Goal: Task Accomplishment & Management: Manage account settings

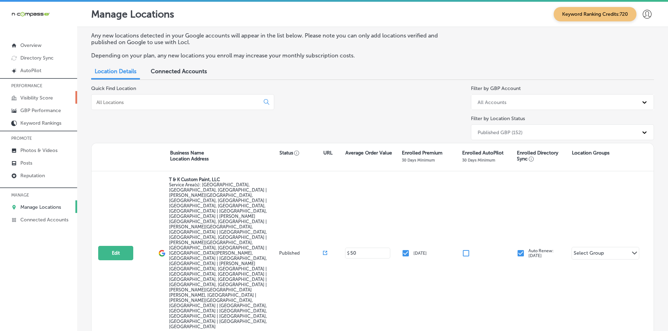
click at [38, 95] on p "Visibility Score" at bounding box center [36, 98] width 33 height 6
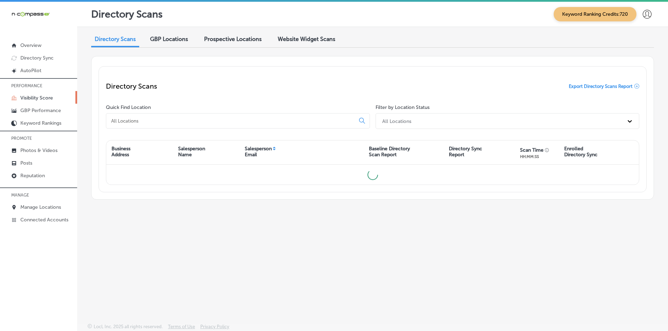
click at [137, 121] on input at bounding box center [231, 121] width 243 height 6
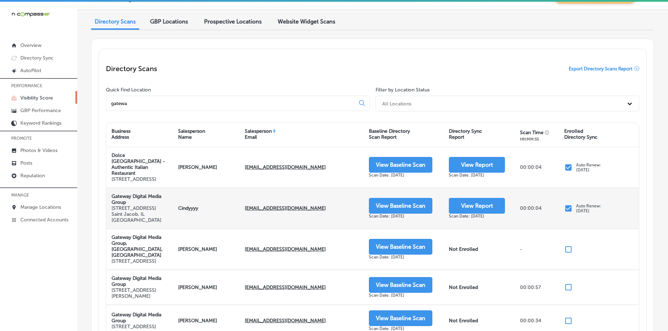
scroll to position [35, 0]
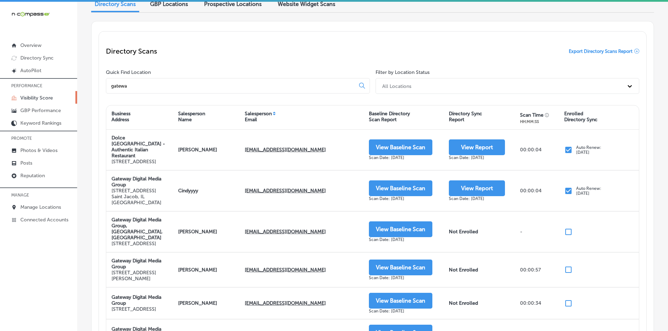
type input "gatewa"
click at [98, 177] on div "Directory Scans Export Directory Scans Report Quick Find Location gatewa Filter…" at bounding box center [372, 241] width 563 height 441
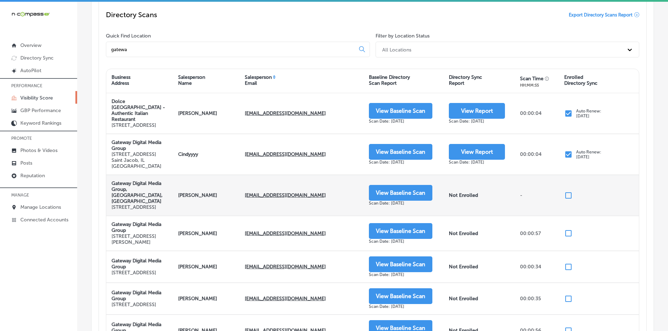
scroll to position [70, 0]
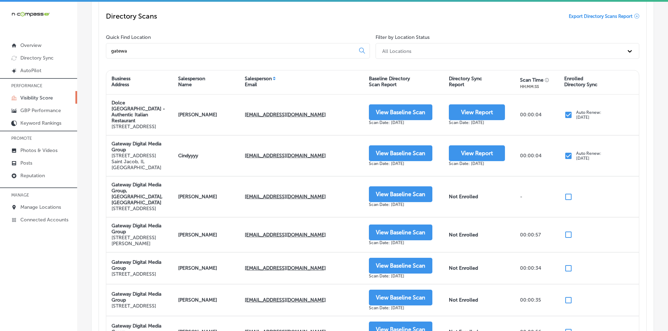
click at [83, 141] on div "Directory Scans GBP Locations Prospective Locations Website Widget Scans Direct…" at bounding box center [372, 194] width 591 height 475
click at [44, 206] on p "Manage Locations" at bounding box center [40, 208] width 41 height 6
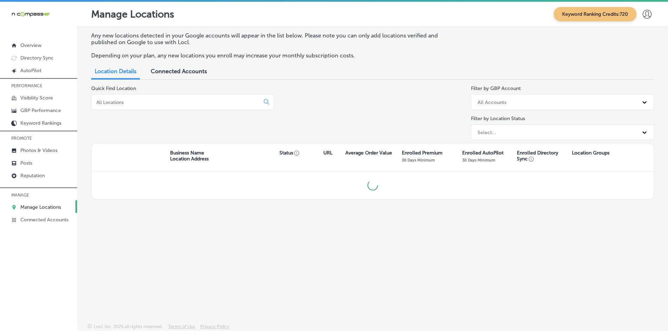
click at [127, 103] on input at bounding box center [177, 102] width 162 height 6
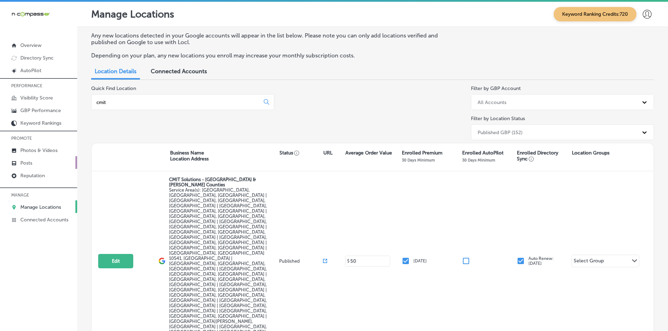
type input "cmit"
click at [45, 180] on link "Reputation" at bounding box center [38, 175] width 77 height 13
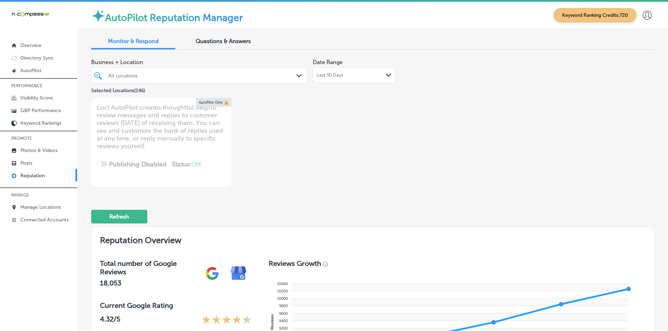
click at [142, 74] on div "All Locations" at bounding box center [202, 76] width 189 height 6
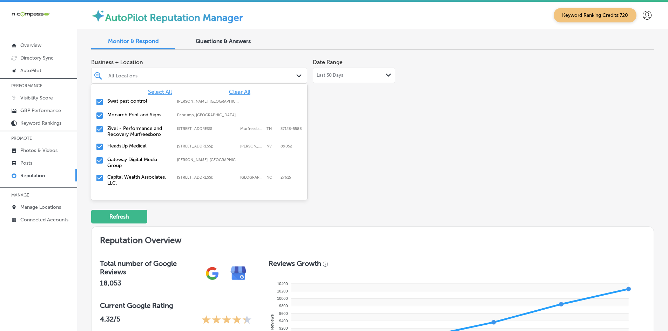
click at [231, 92] on span "Clear All" at bounding box center [239, 92] width 21 height 7
type textarea "x"
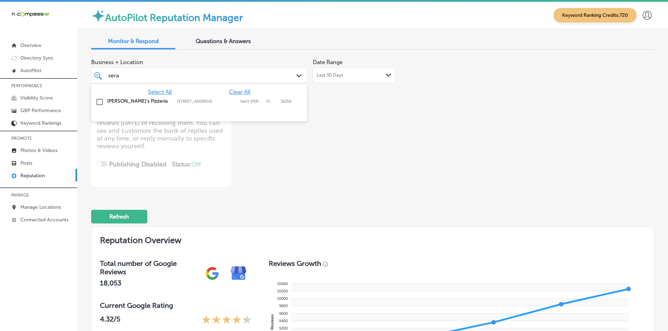
type input "seraf"
click at [212, 104] on div "[PERSON_NAME]'s Pizzeria [STREET_ADDRESS][PERSON_NAME] [STREET_ADDRESS][PERSON_…" at bounding box center [199, 102] width 210 height 11
type textarea "x"
type input "seraf"
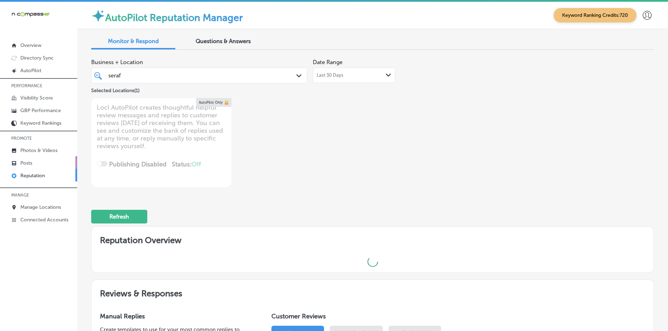
type textarea "x"
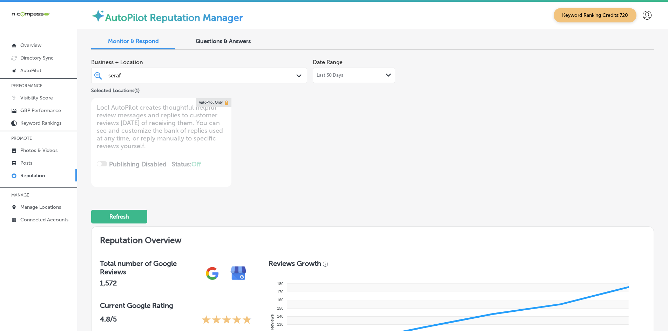
click at [118, 72] on input "seraf" at bounding box center [114, 75] width 13 height 7
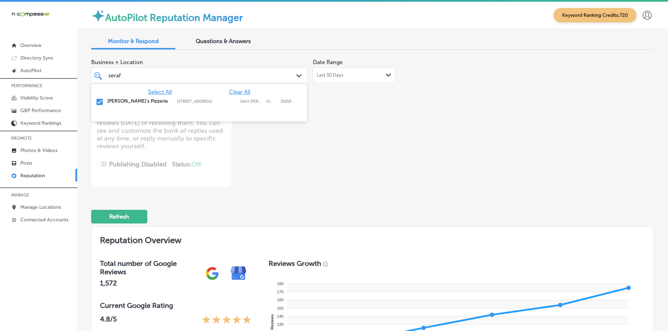
click at [123, 76] on div "seraf seraf" at bounding box center [190, 75] width 165 height 9
type input "livesca"
click at [114, 105] on label "Livescan Fingerprinting of Marianna LLC" at bounding box center [138, 104] width 63 height 12
type textarea "x"
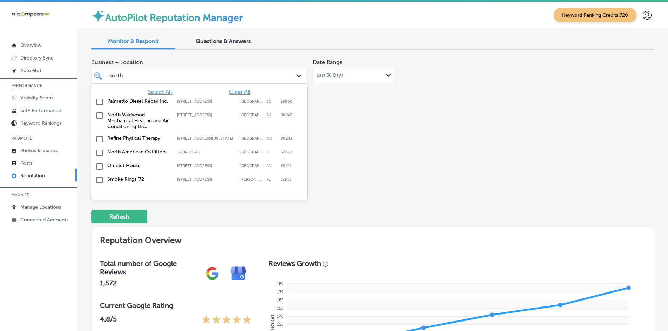
type input "north a"
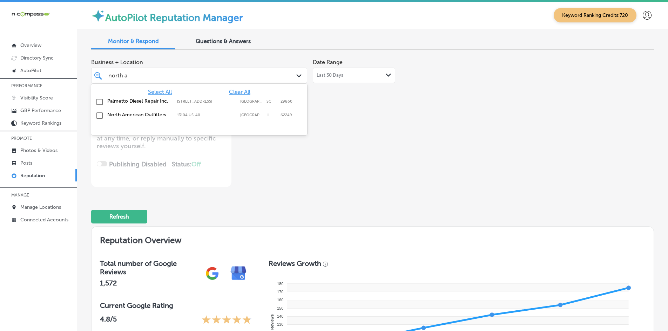
click at [113, 113] on label "North American Outfitters" at bounding box center [138, 115] width 63 height 6
type textarea "x"
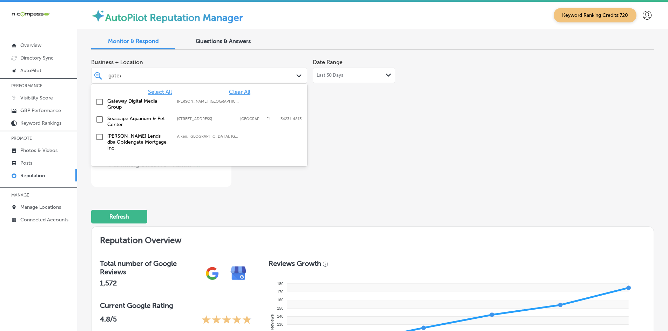
type input "gatewa"
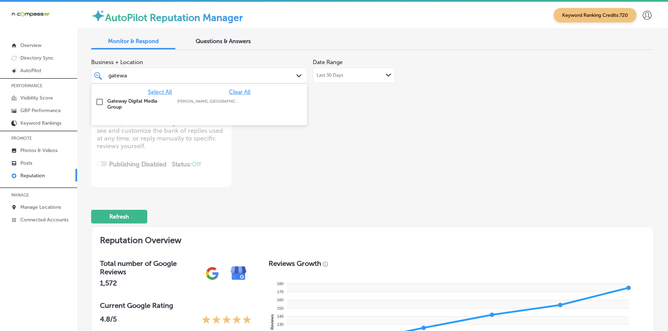
click at [96, 101] on input "checkbox" at bounding box center [99, 102] width 8 height 8
type textarea "x"
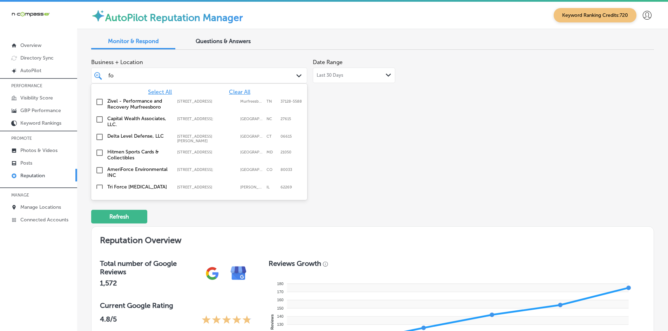
type input "fox"
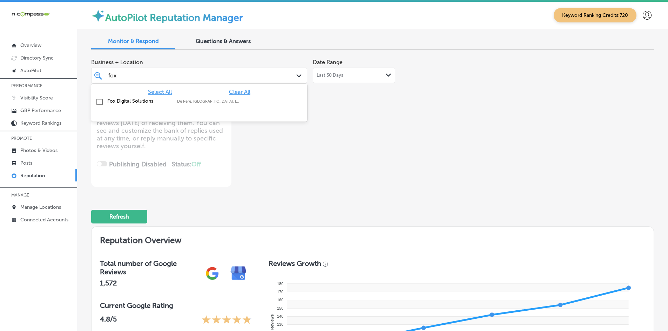
click at [138, 99] on label "Fox Digital Solutions" at bounding box center [138, 101] width 63 height 6
type textarea "x"
type input "esmera"
click at [138, 99] on label "[PERSON_NAME] RDHAP" at bounding box center [138, 101] width 63 height 6
type textarea "x"
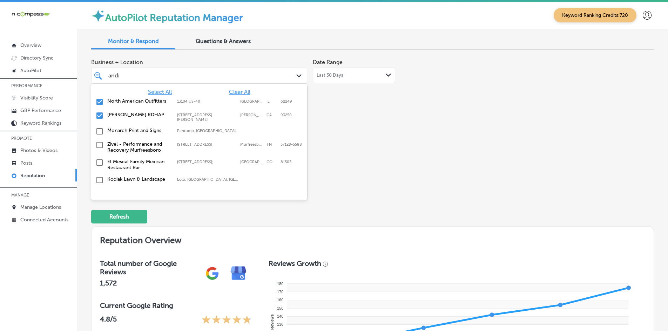
type input "[PERSON_NAME]"
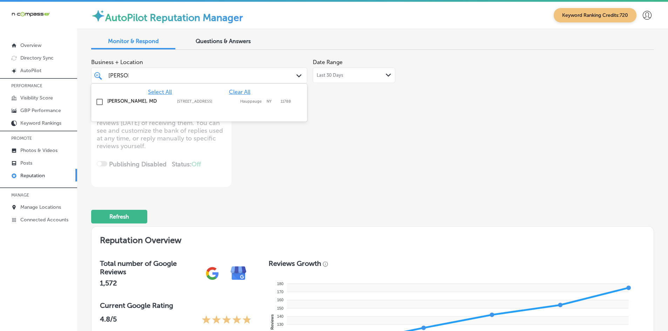
click at [138, 99] on label "[PERSON_NAME], MD" at bounding box center [138, 101] width 63 height 6
type textarea "x"
type input "[PERSON_NAME]"
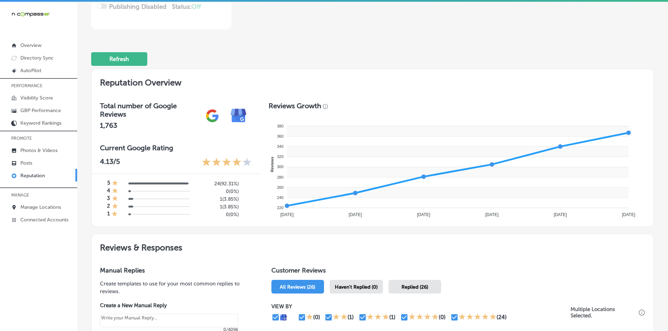
scroll to position [175, 0]
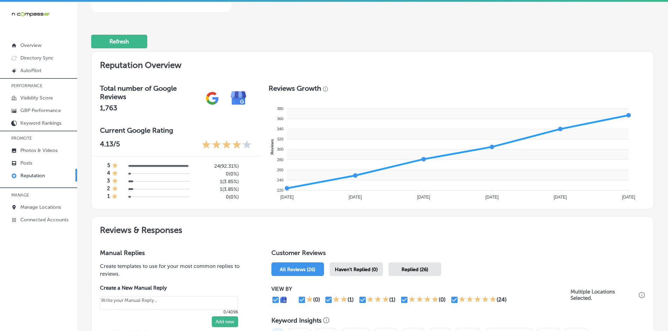
click at [350, 270] on span "Haven't Replied (0)" at bounding box center [356, 270] width 43 height 6
type textarea "x"
